Goal: Find contact information: Obtain details needed to contact an individual or organization

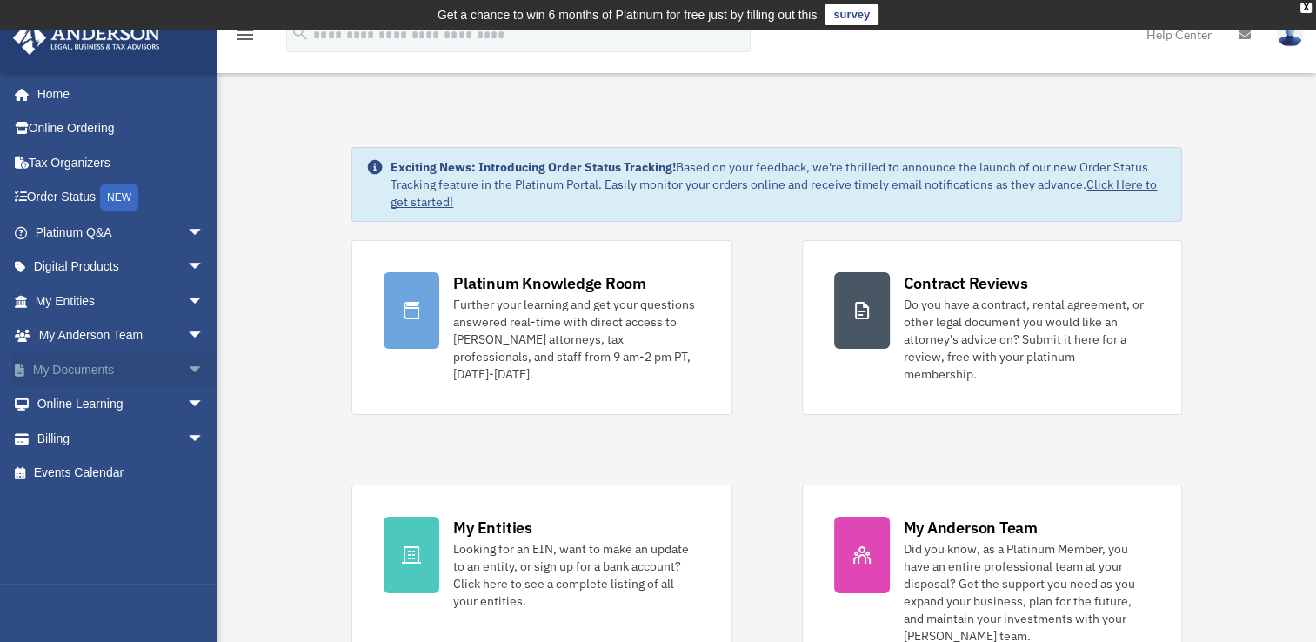
click at [187, 367] on span "arrow_drop_down" at bounding box center [204, 370] width 35 height 36
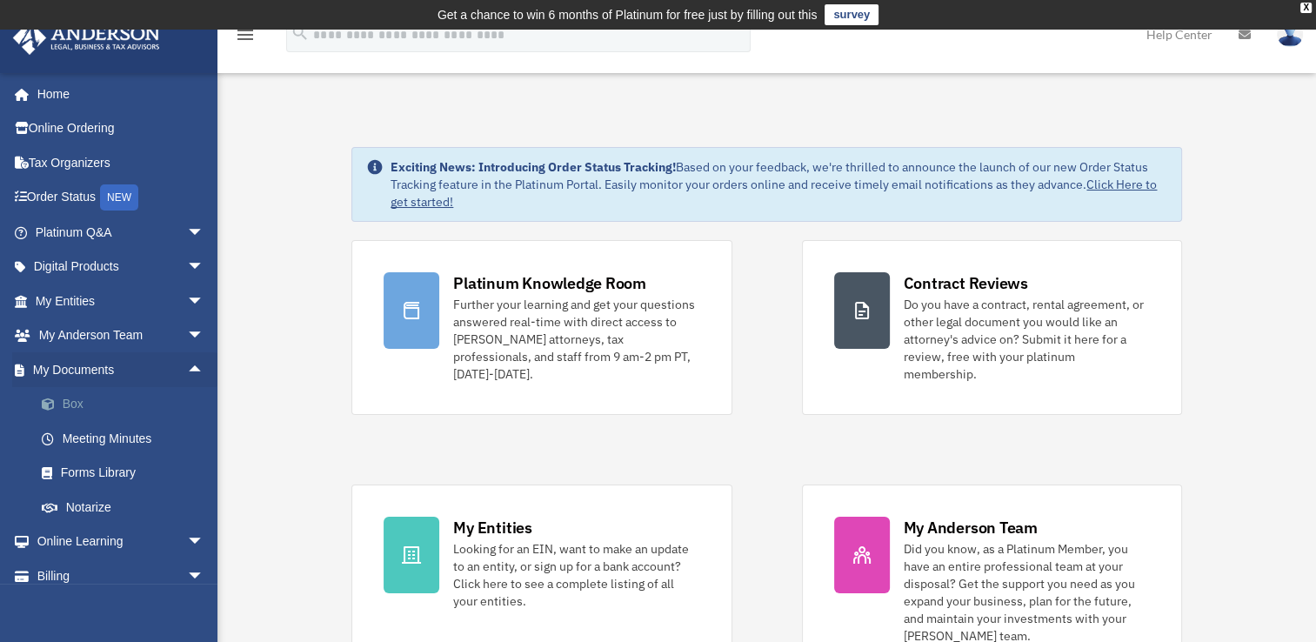
click at [68, 405] on link "Box" at bounding box center [127, 404] width 206 height 35
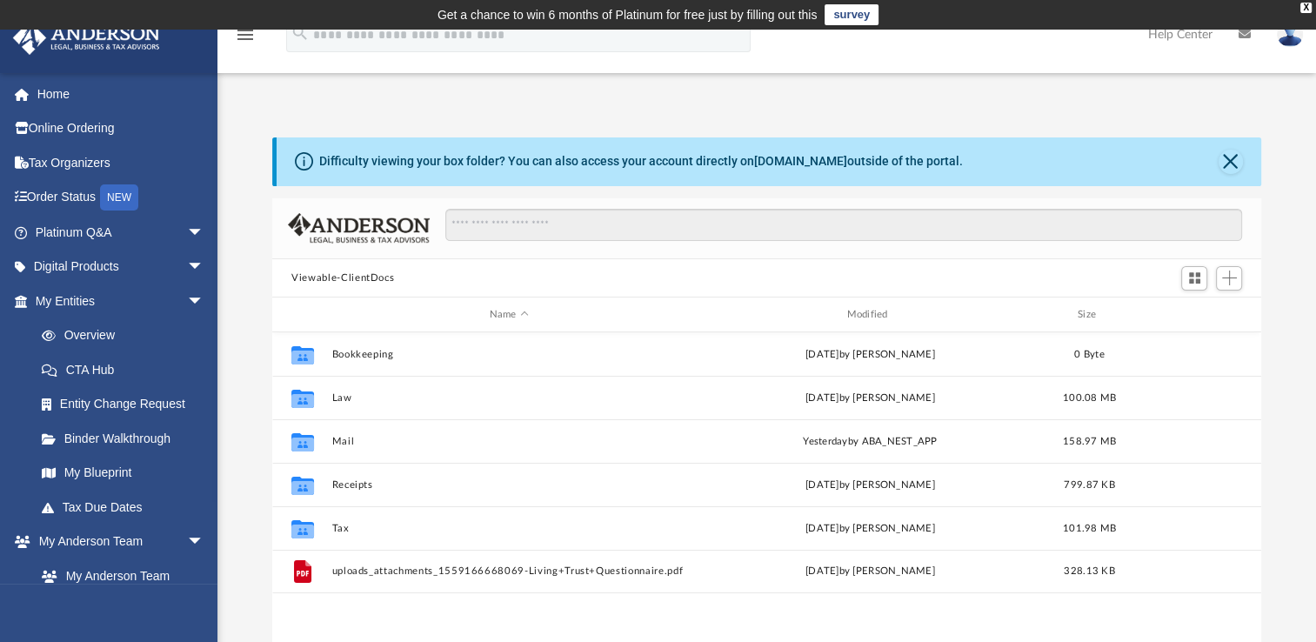
scroll to position [382, 974]
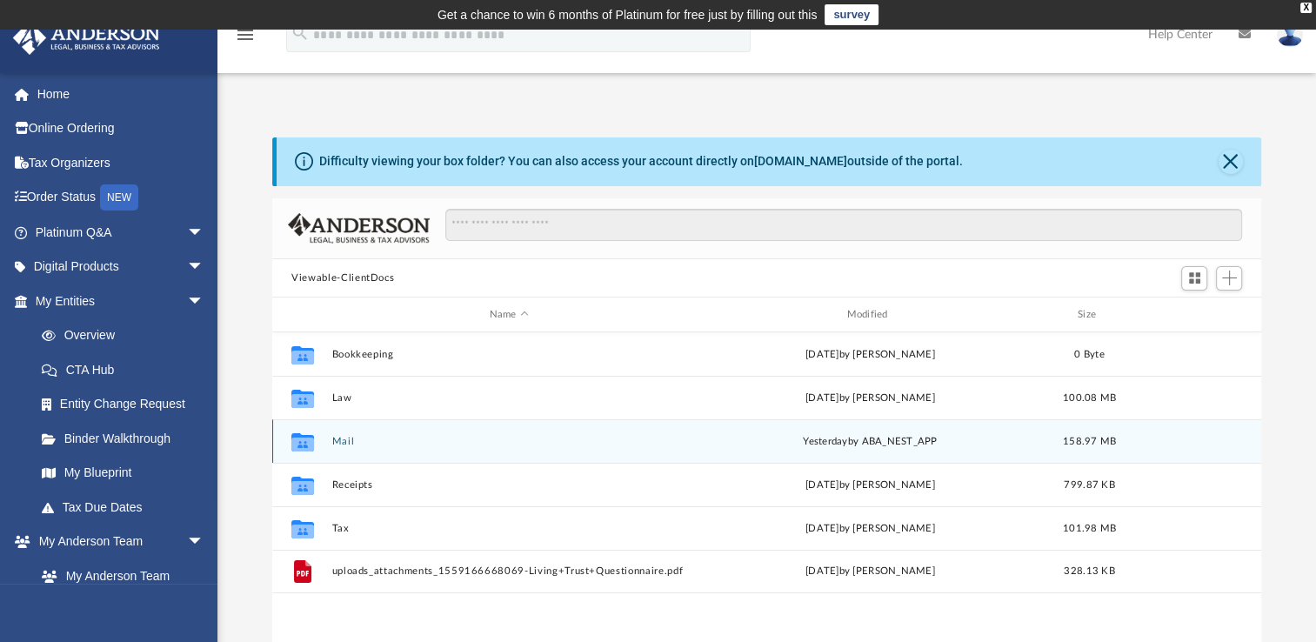
click at [346, 442] on button "Mail" at bounding box center [509, 441] width 354 height 11
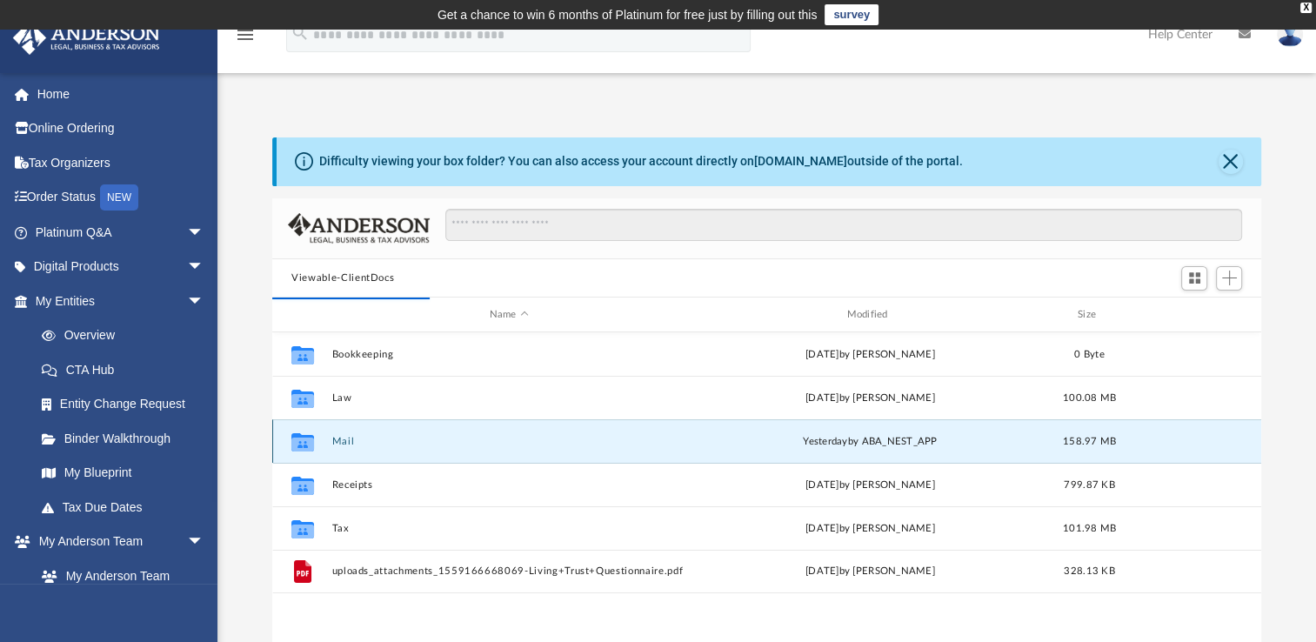
click at [340, 437] on button "Mail" at bounding box center [509, 441] width 354 height 11
click at [341, 439] on button "Mail" at bounding box center [509, 441] width 354 height 11
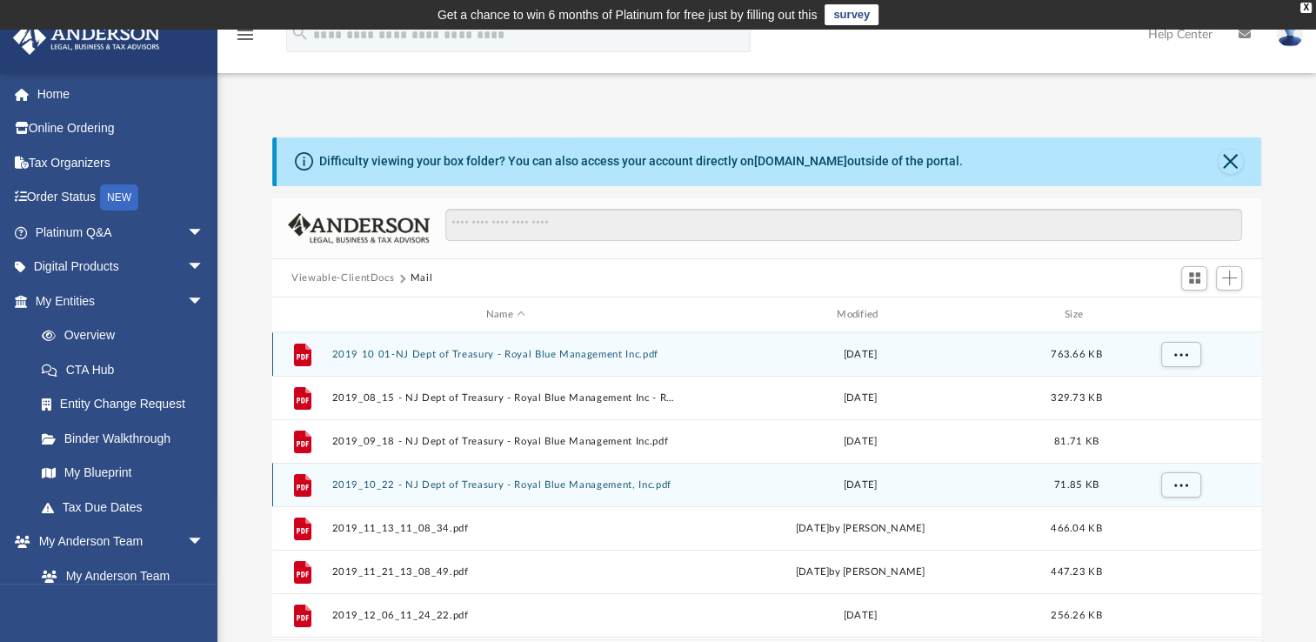
scroll to position [328, 974]
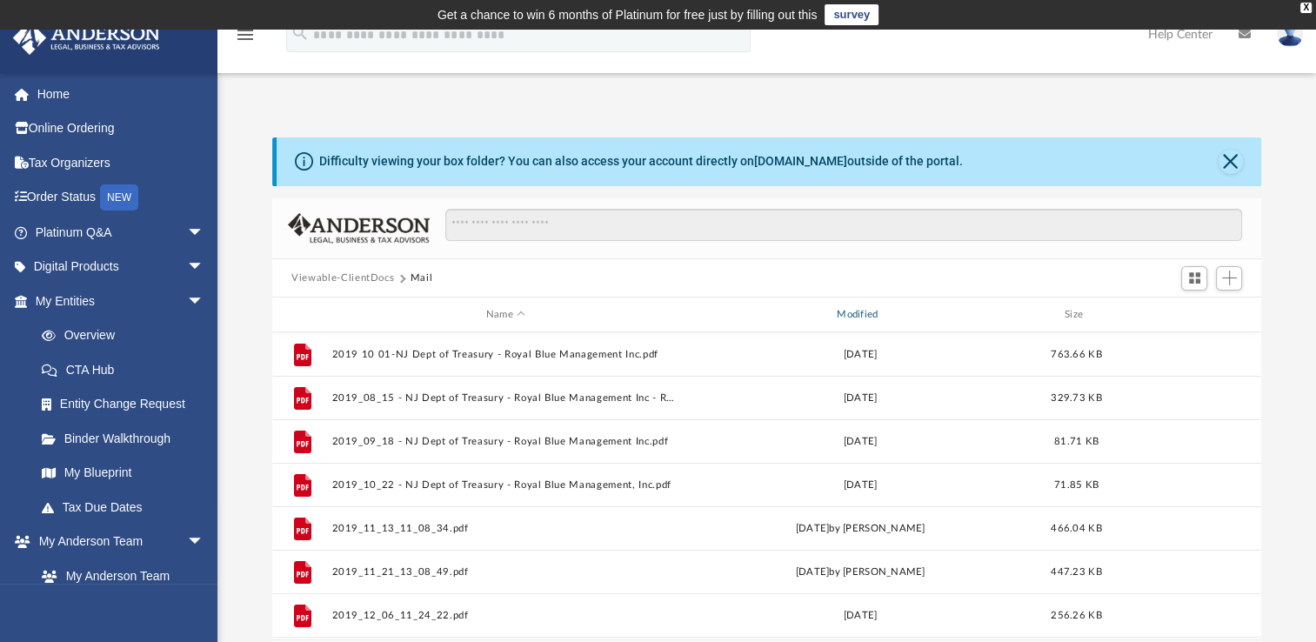
click at [864, 315] on div "Modified" at bounding box center [860, 315] width 348 height 16
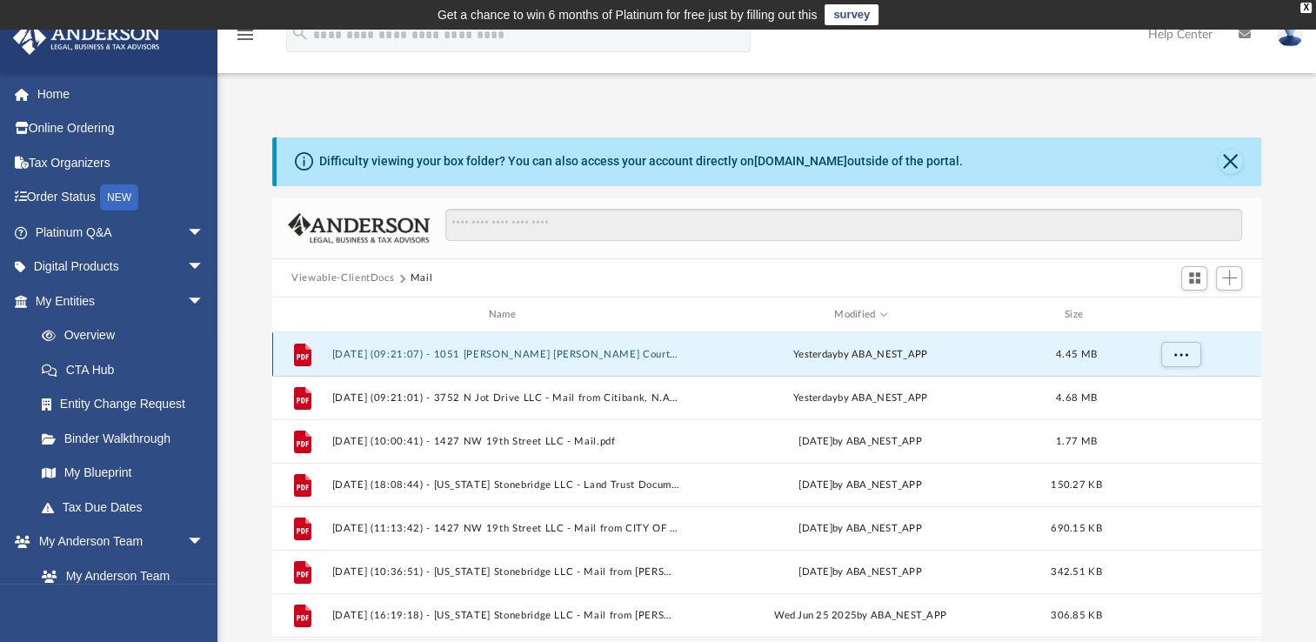
click at [625, 355] on button "2025.09.08 (09:21:07) - 1051 Cindy Jo Court LLC - Mail from Citibank, N.A..pdf" at bounding box center [505, 354] width 347 height 11
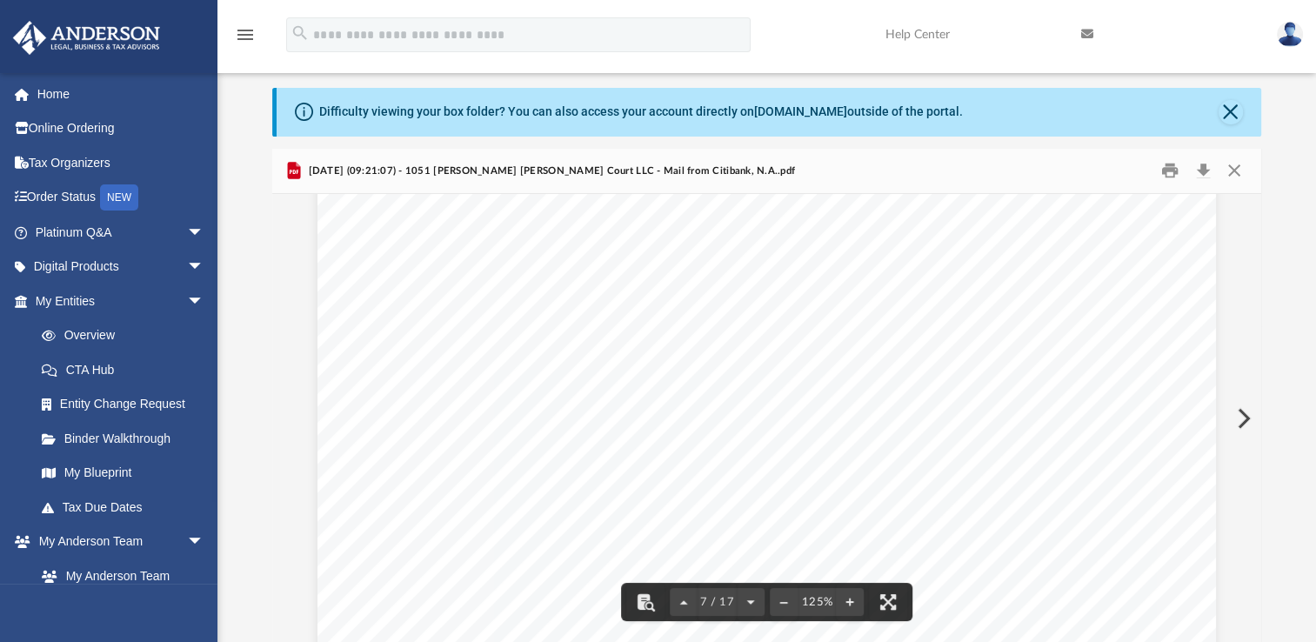
scroll to position [7395, 0]
click at [1233, 171] on button "Close" at bounding box center [1233, 170] width 31 height 27
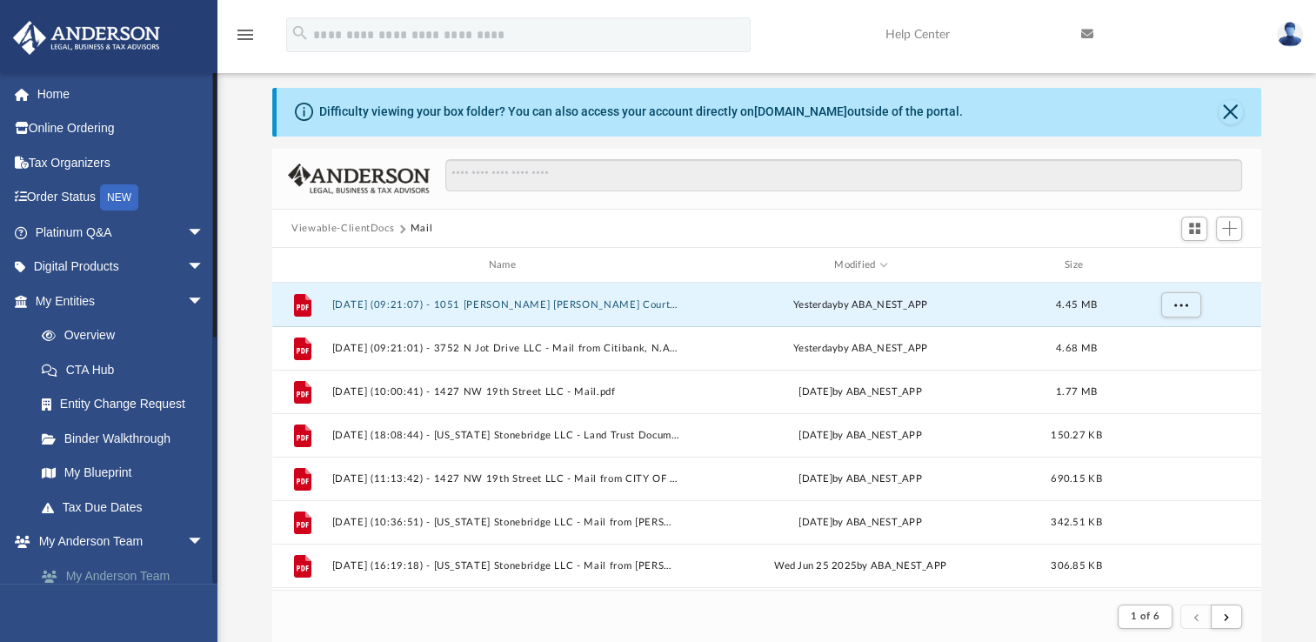
click at [120, 575] on link "My Anderson Team" at bounding box center [127, 576] width 206 height 35
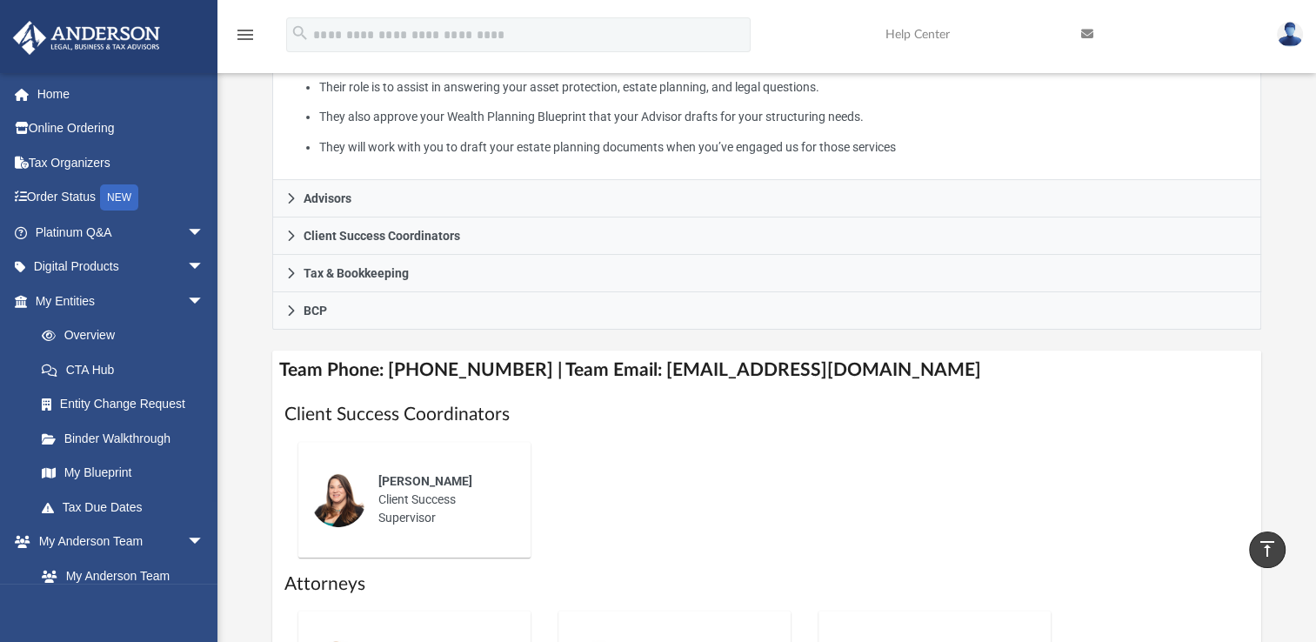
scroll to position [398, 0]
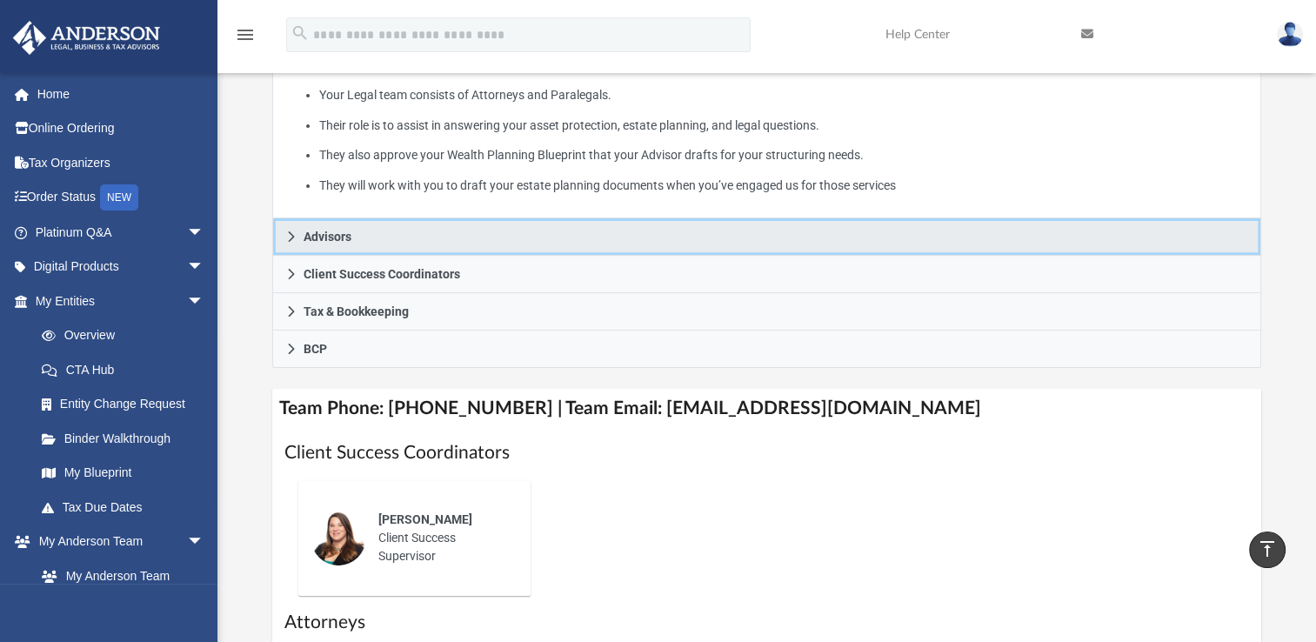
click at [293, 233] on icon at bounding box center [291, 237] width 12 height 12
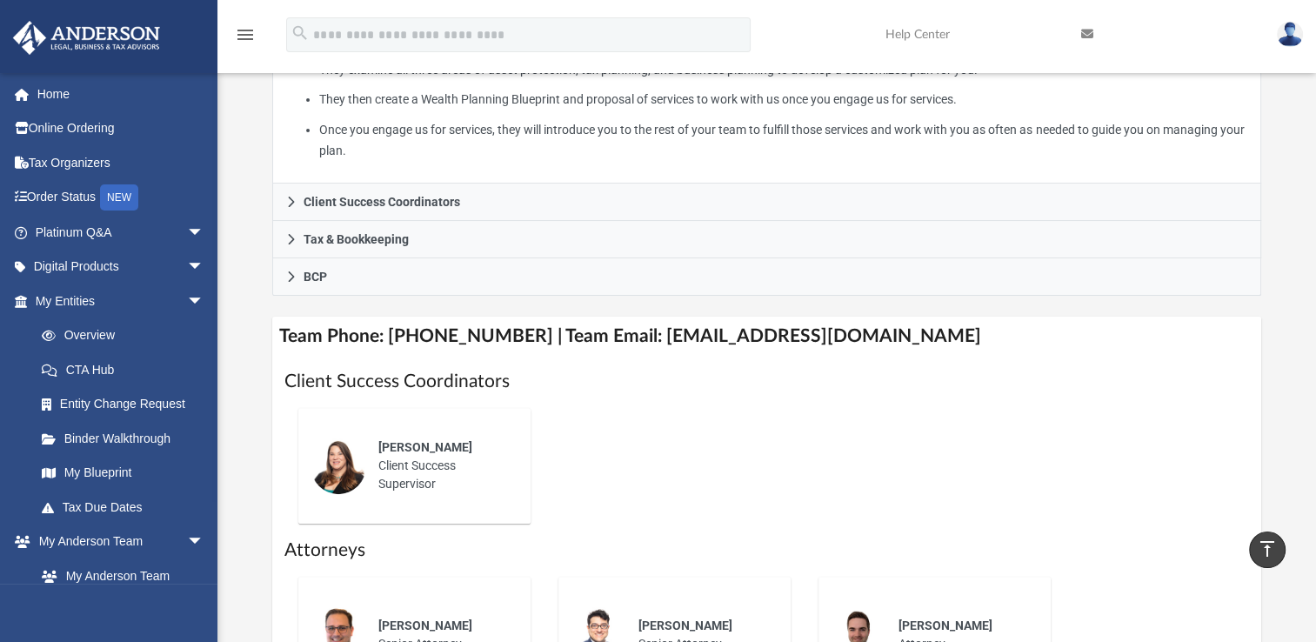
scroll to position [485, 0]
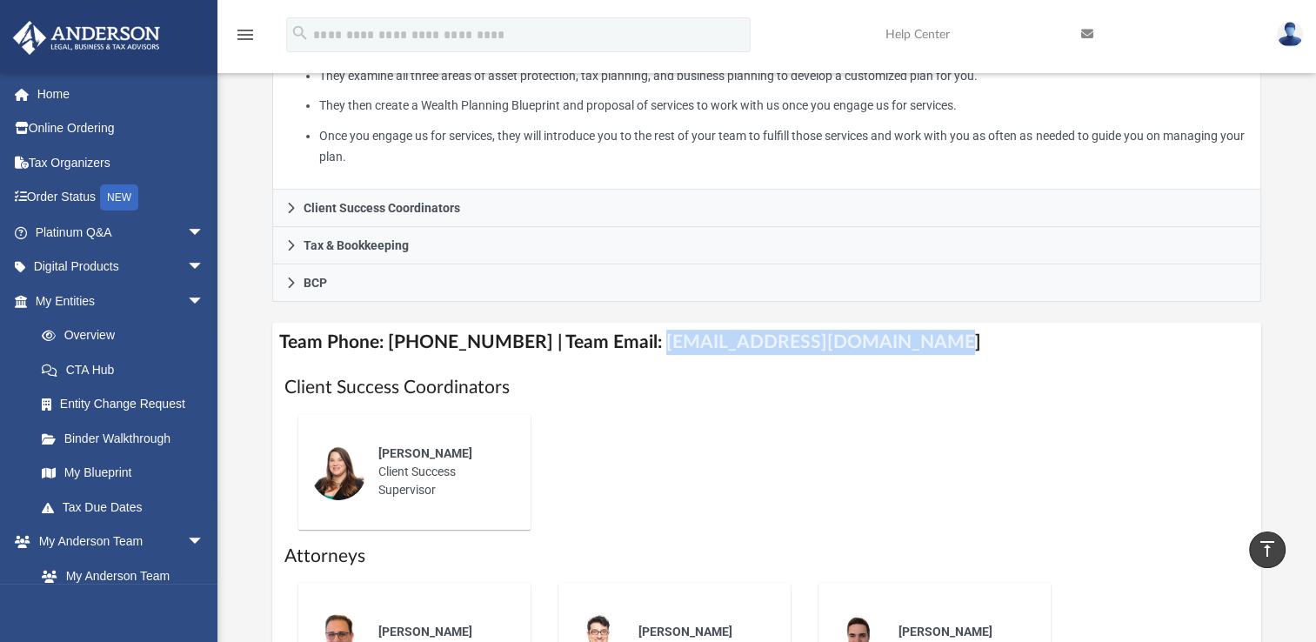
drag, startPoint x: 631, startPoint y: 345, endPoint x: 901, endPoint y: 338, distance: 270.7
click at [901, 338] on h4 "Team Phone: [PHONE_NUMBER] | Team Email: [EMAIL_ADDRESS][DOMAIN_NAME]" at bounding box center [766, 342] width 989 height 39
copy h4 "[EMAIL_ADDRESS][DOMAIN_NAME]"
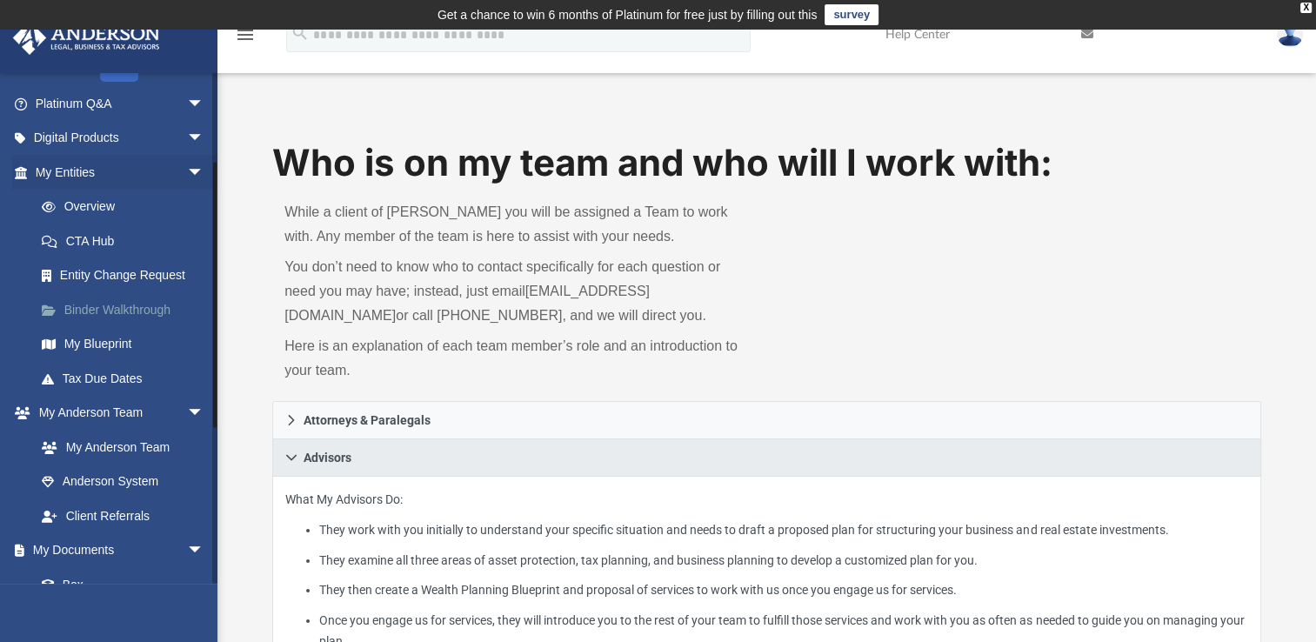
scroll to position [261, 0]
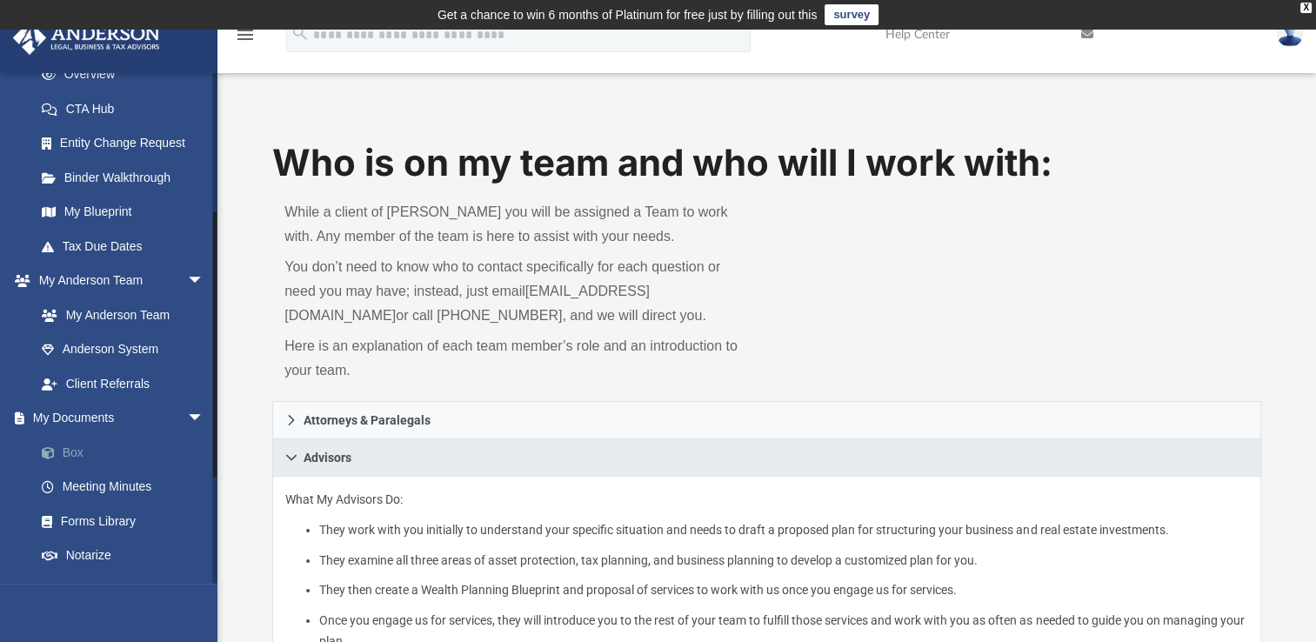
click at [84, 452] on link "Box" at bounding box center [127, 452] width 206 height 35
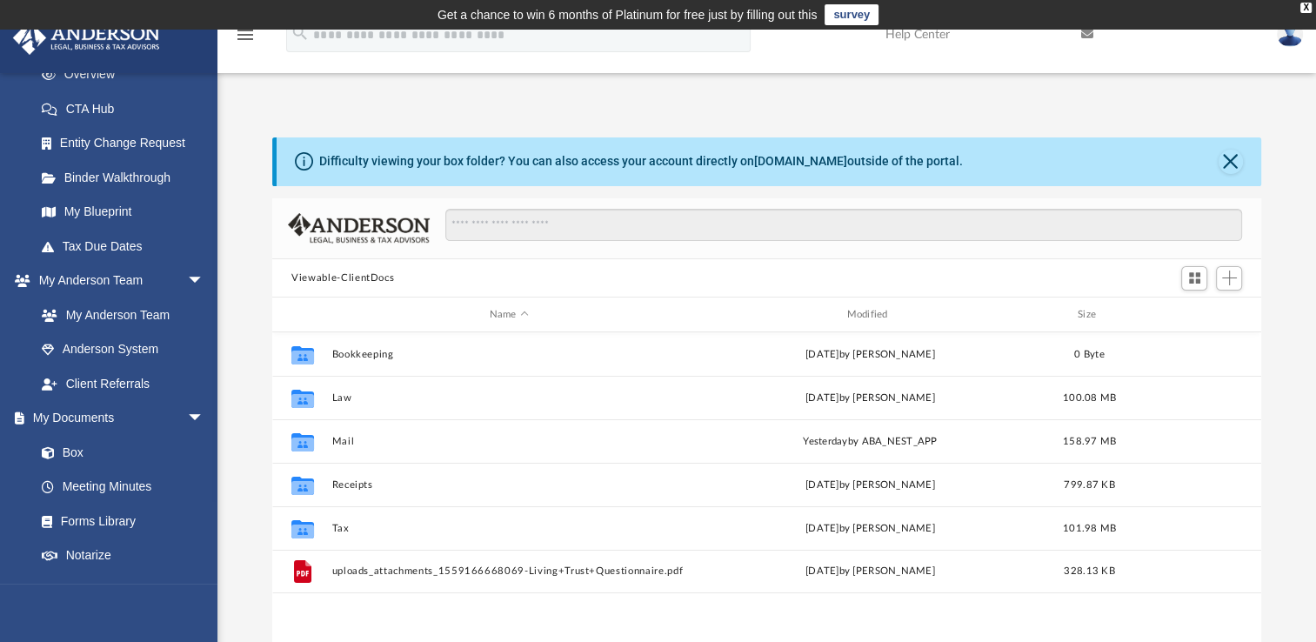
scroll to position [382, 974]
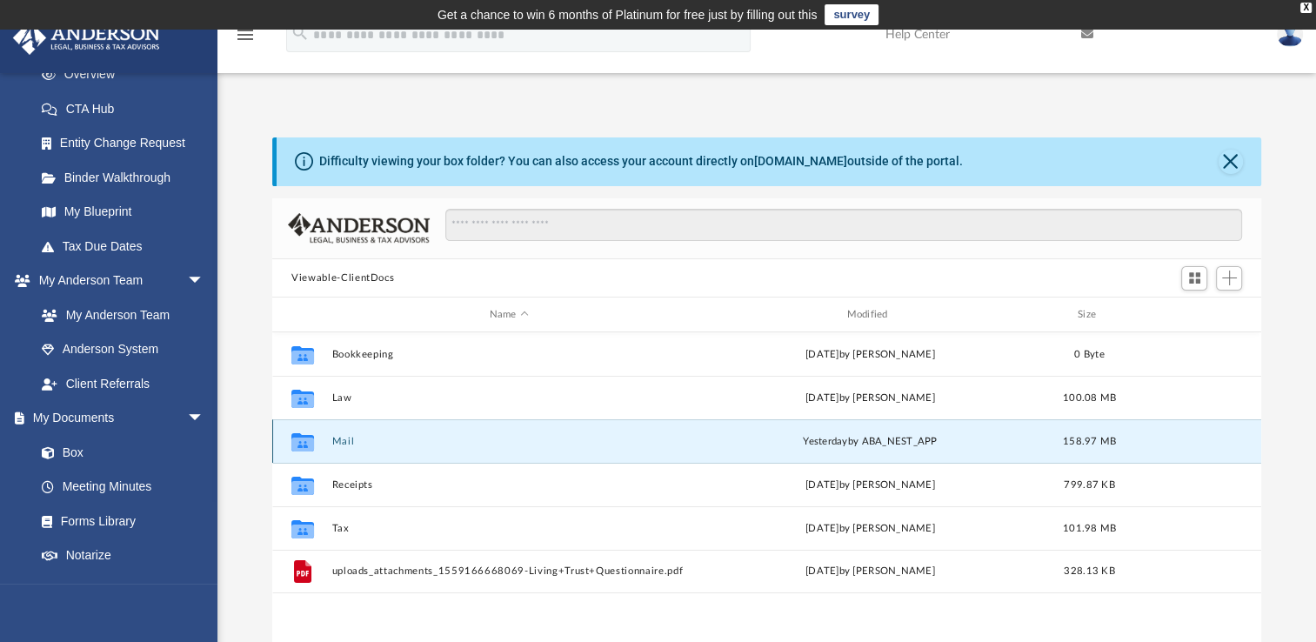
click at [348, 444] on button "Mail" at bounding box center [509, 441] width 354 height 11
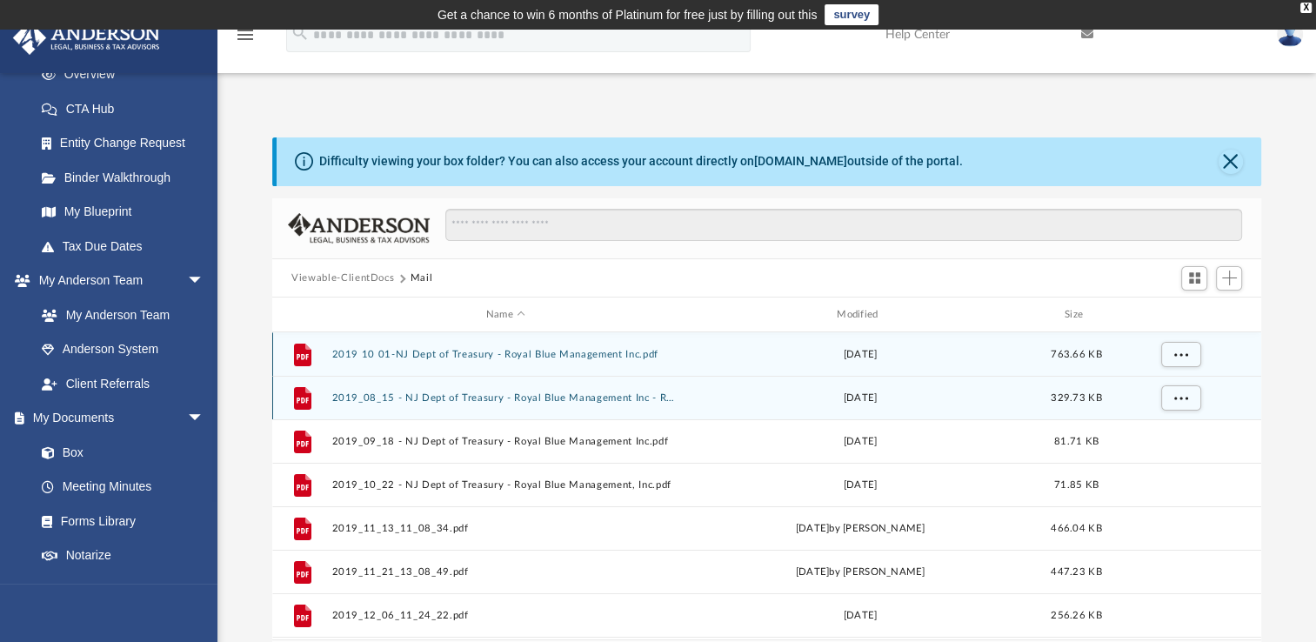
scroll to position [328, 974]
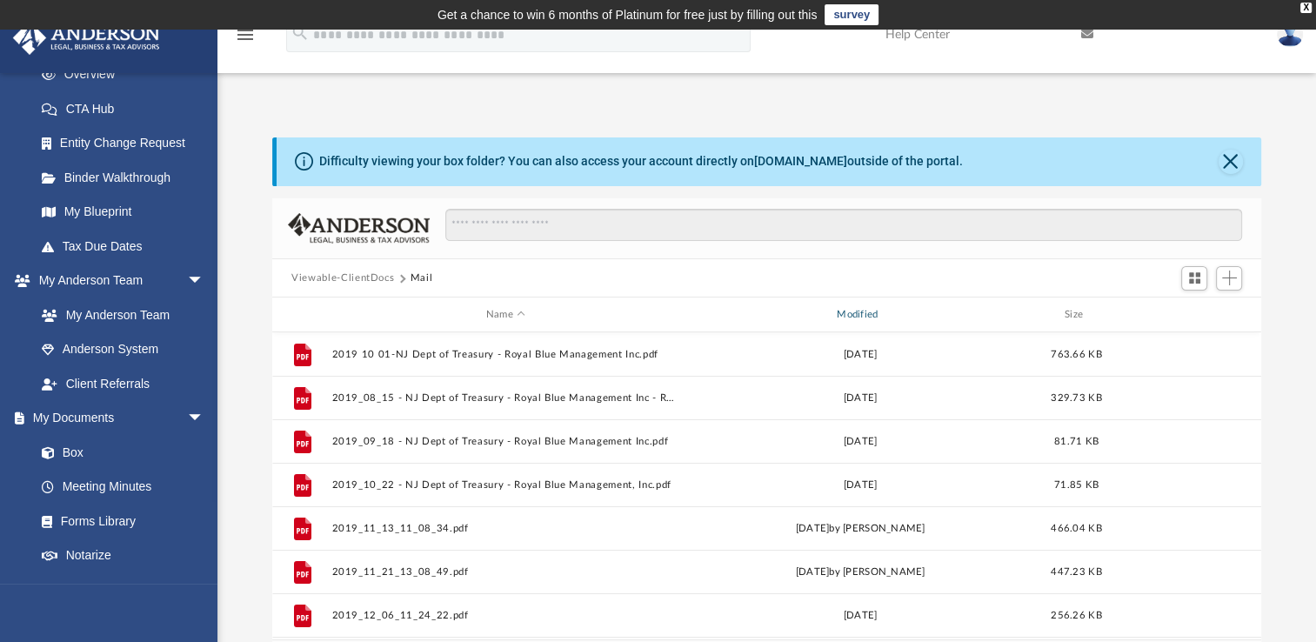
click at [856, 312] on div "Modified" at bounding box center [860, 315] width 348 height 16
click at [846, 314] on div "Modified" at bounding box center [860, 315] width 348 height 16
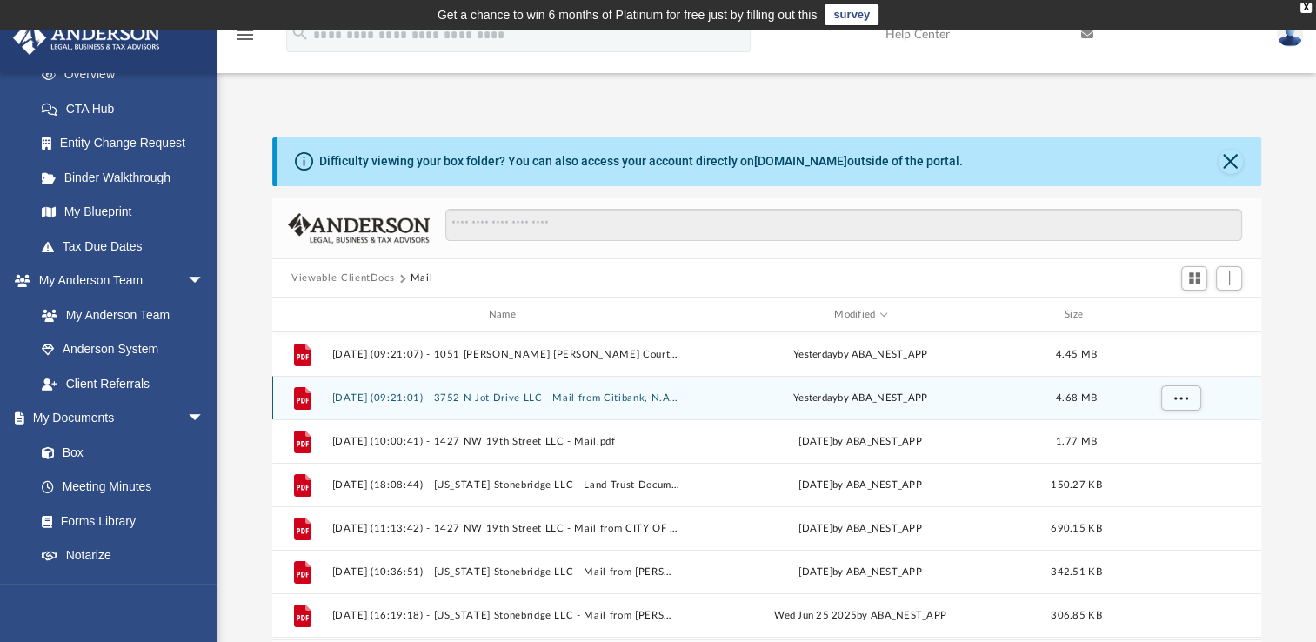
click at [404, 394] on button "2025.09.08 (09:21:01) - 3752 N Jot Drive LLC - Mail from Citibank, N.A..pdf" at bounding box center [505, 397] width 347 height 11
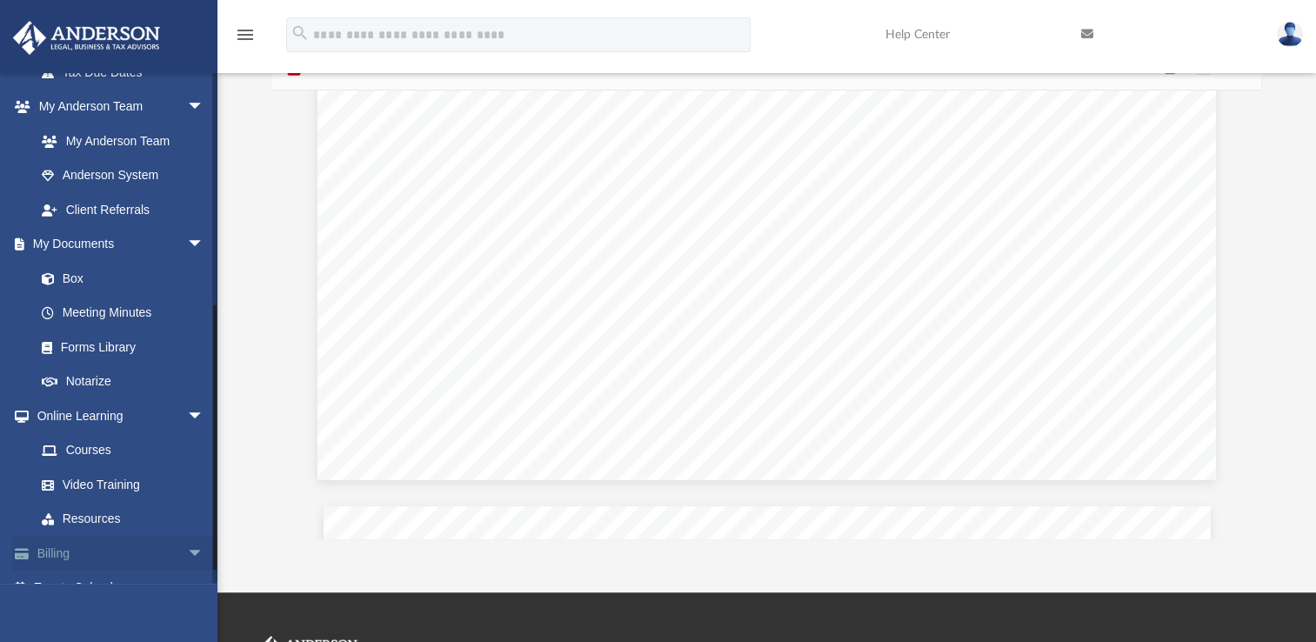
scroll to position [459, 0]
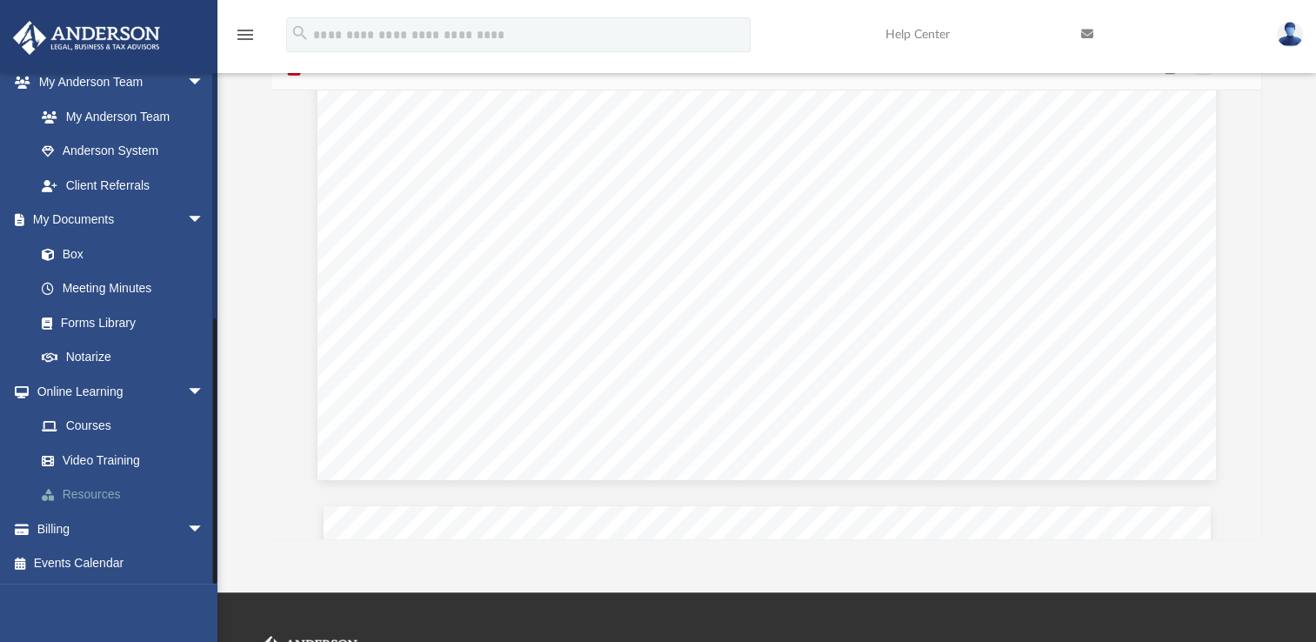
click at [108, 492] on link "Resources" at bounding box center [127, 495] width 206 height 35
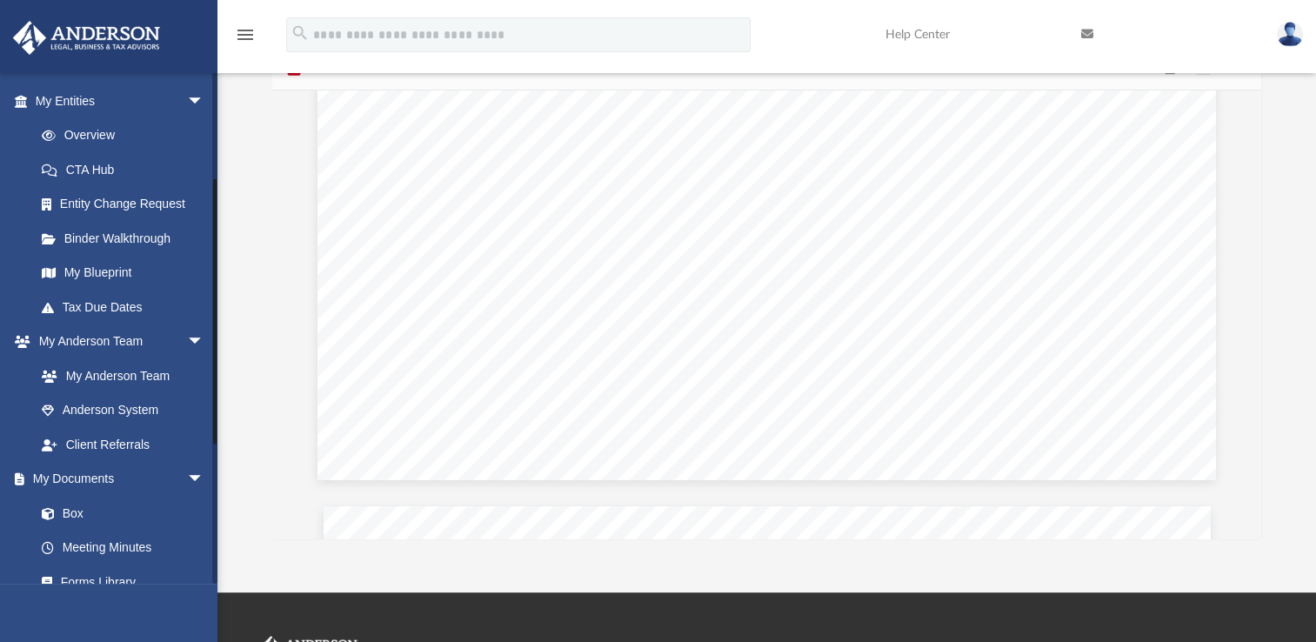
scroll to position [198, 0]
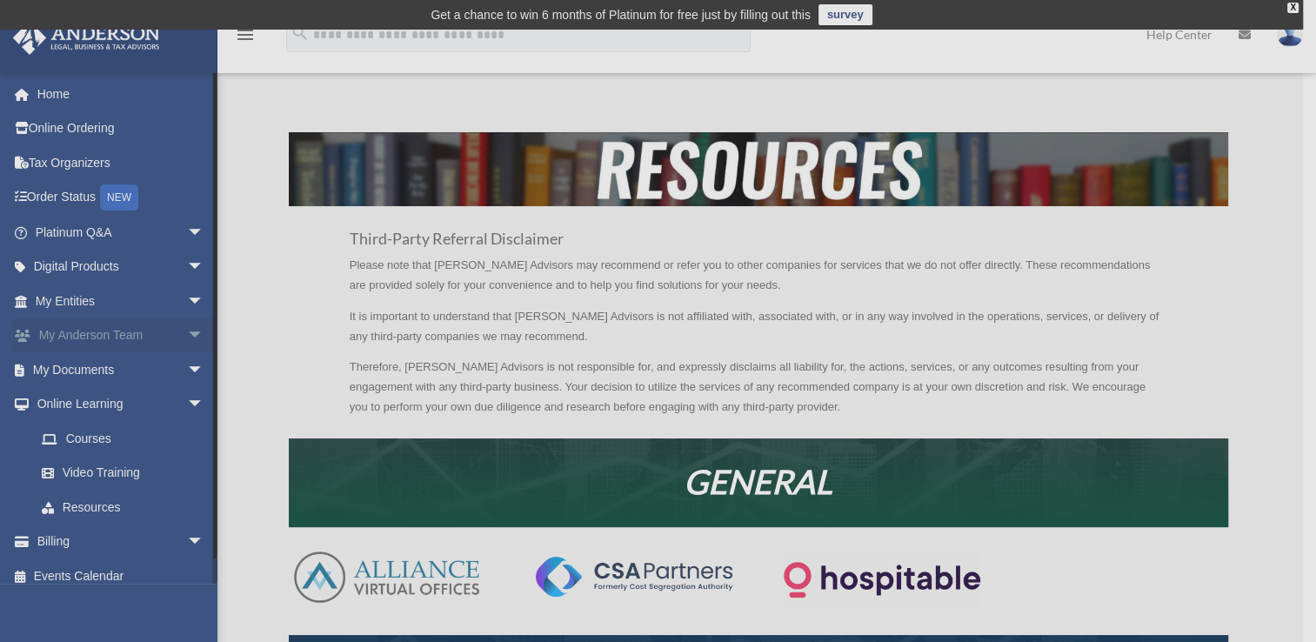
click at [130, 327] on div "x" at bounding box center [658, 321] width 1316 height 642
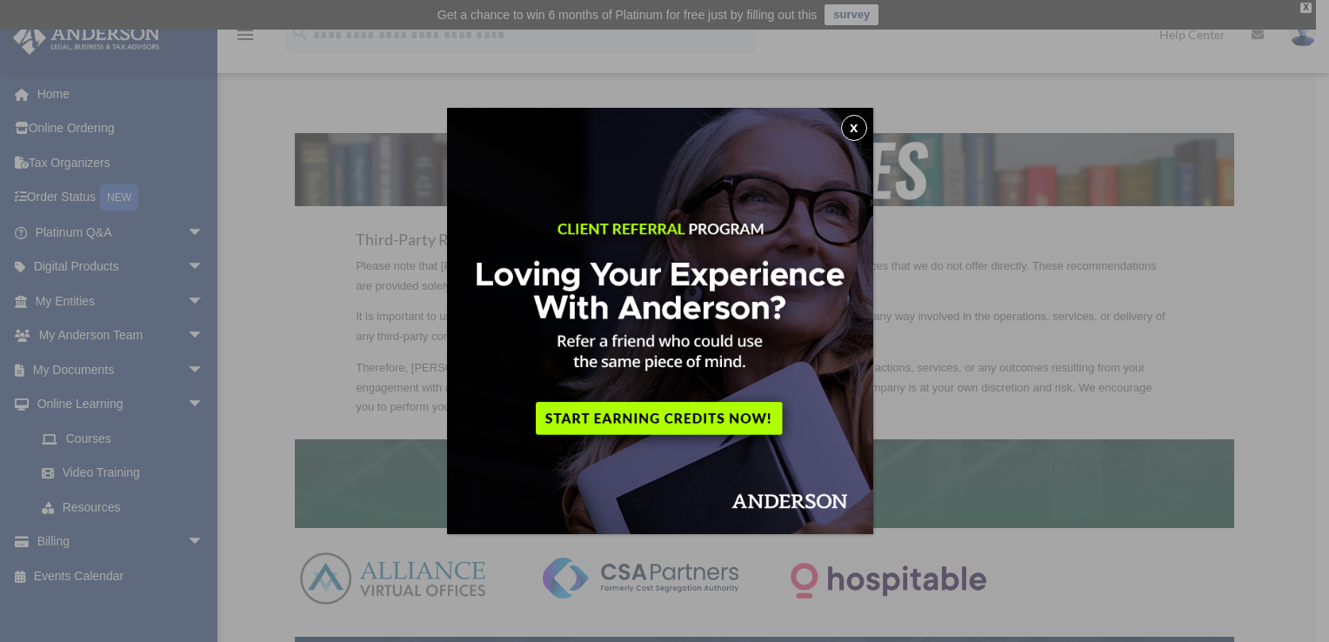
click at [854, 124] on button "x" at bounding box center [854, 128] width 26 height 26
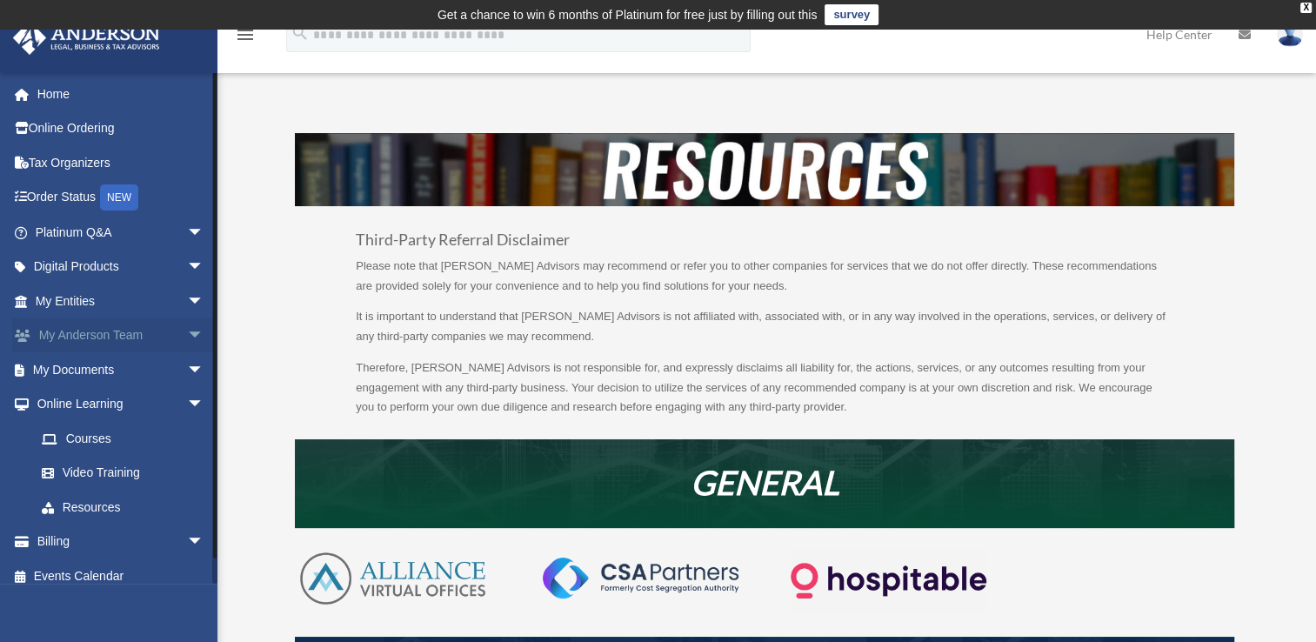
click at [187, 330] on span "arrow_drop_down" at bounding box center [204, 336] width 35 height 36
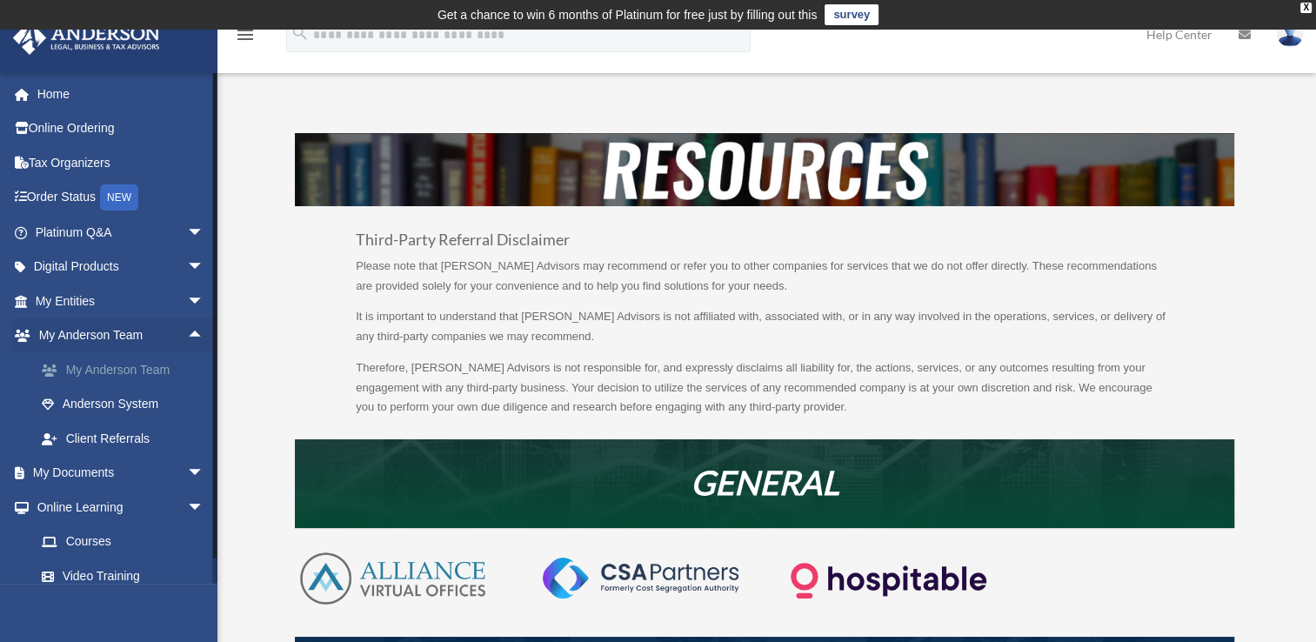
click at [136, 358] on link "My Anderson Team" at bounding box center [127, 369] width 206 height 35
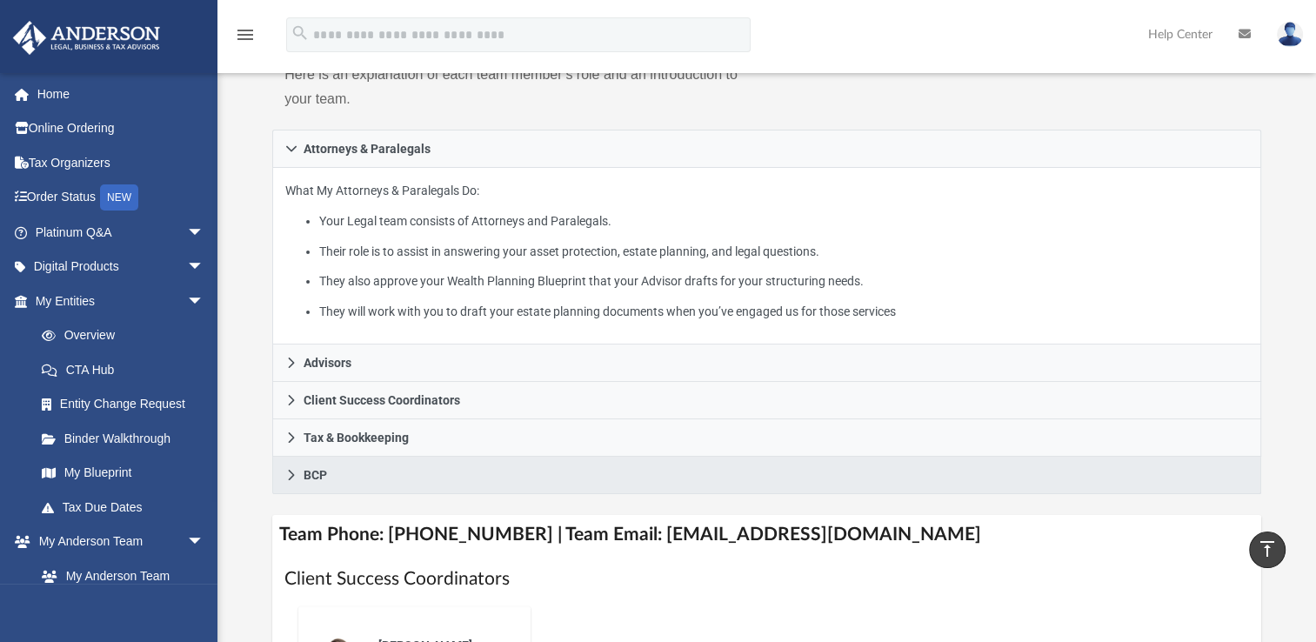
scroll to position [261, 0]
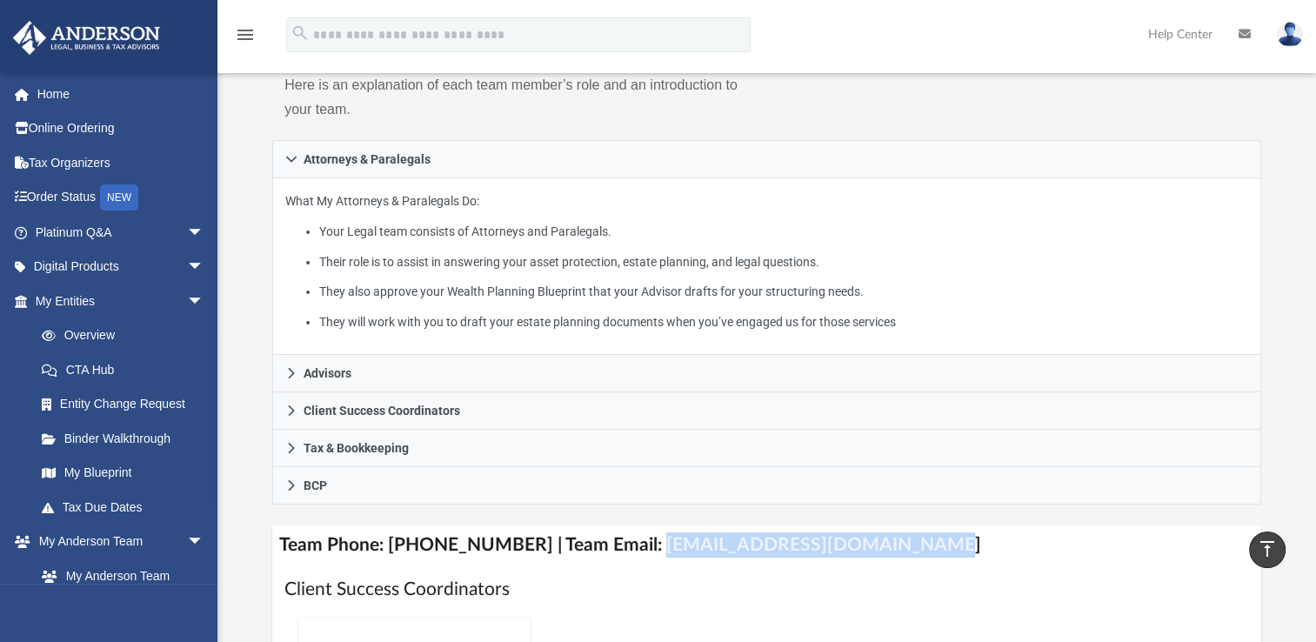
drag, startPoint x: 633, startPoint y: 546, endPoint x: 885, endPoint y: 559, distance: 251.7
click at [885, 559] on h4 "Team Phone: [PHONE_NUMBER] | Team Email: [EMAIL_ADDRESS][DOMAIN_NAME]" at bounding box center [766, 545] width 989 height 39
copy h4 "[EMAIL_ADDRESS][DOMAIN_NAME]"
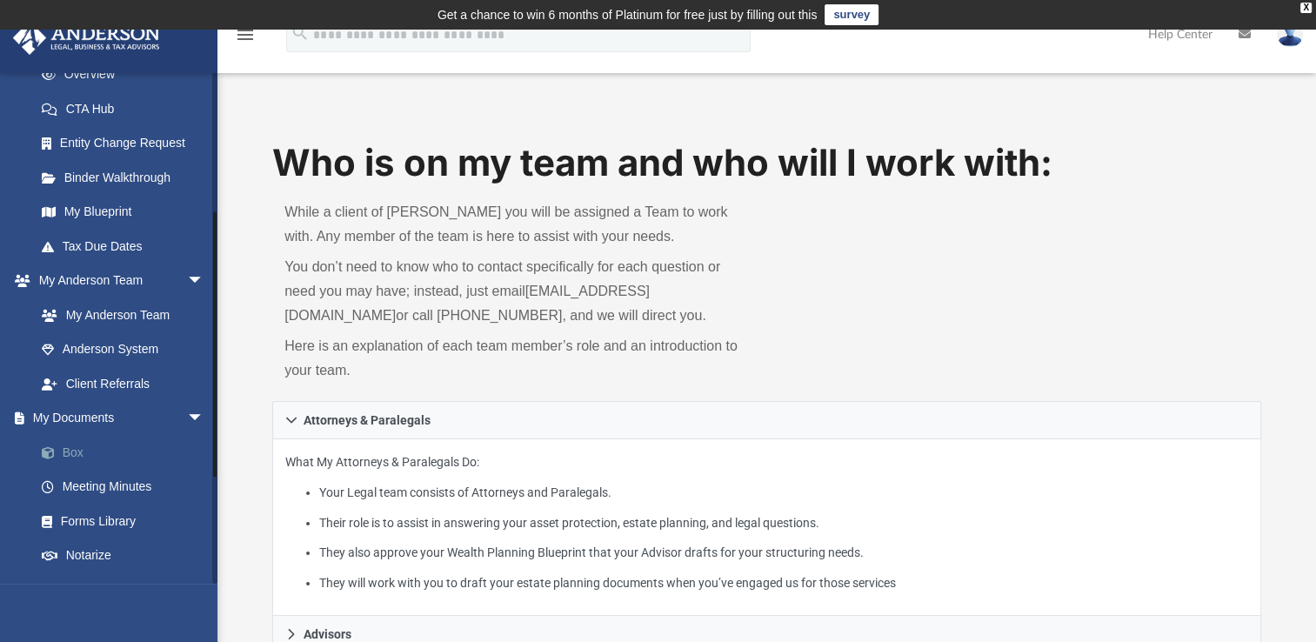
click at [84, 454] on link "Box" at bounding box center [127, 452] width 206 height 35
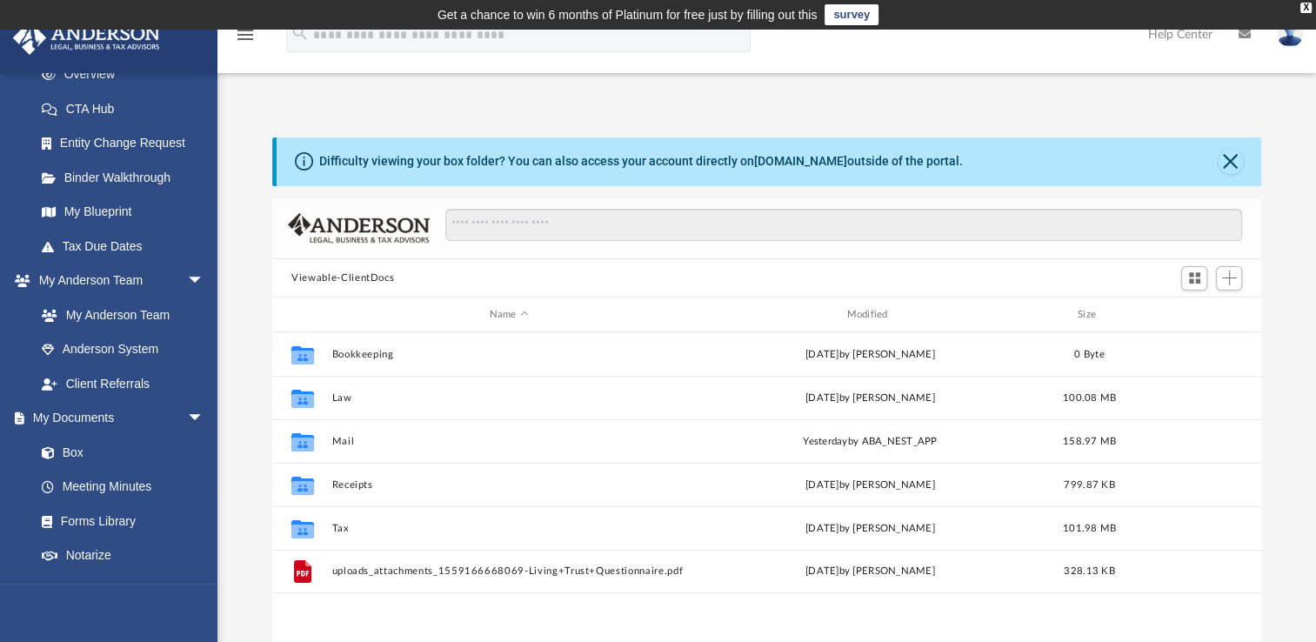
scroll to position [382, 974]
